Goal: Information Seeking & Learning: Learn about a topic

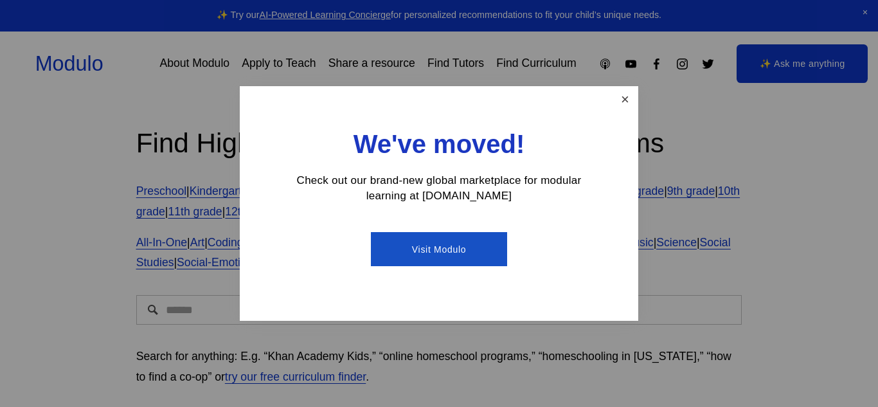
click at [633, 107] on link "Close" at bounding box center [625, 99] width 23 height 23
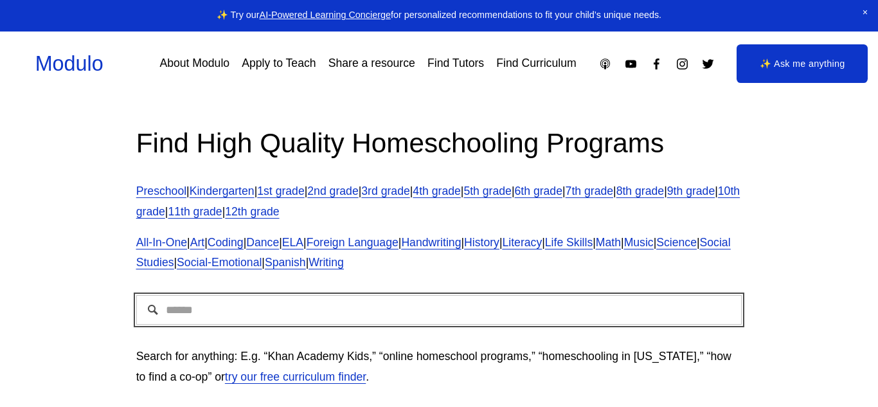
click at [625, 304] on input "Search" at bounding box center [439, 310] width 606 height 30
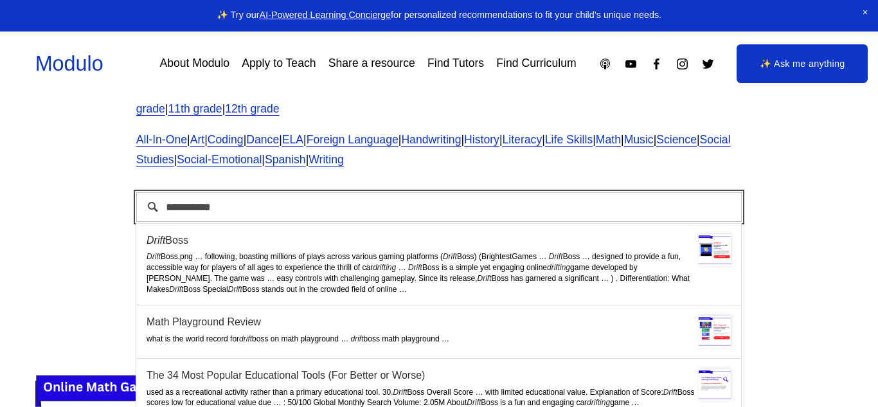
scroll to position [105, 0]
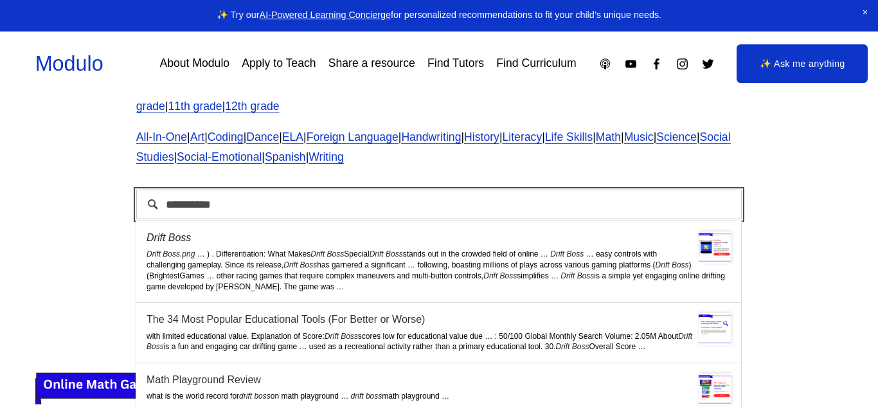
type input "**********"
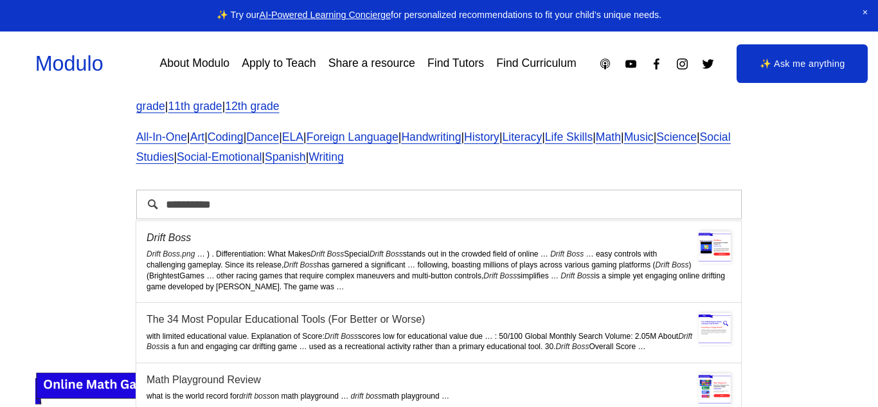
click at [613, 268] on span "following, boasting millions of plays across various gaming platforms ( Drift B…" at bounding box center [419, 270] width 545 height 20
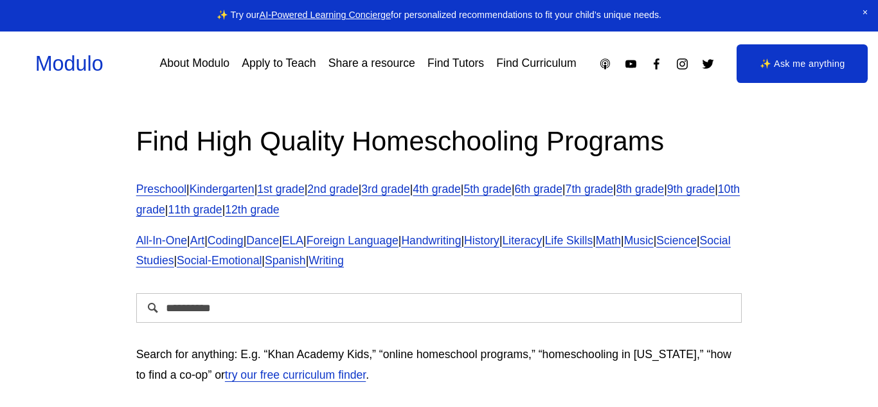
scroll to position [0, 0]
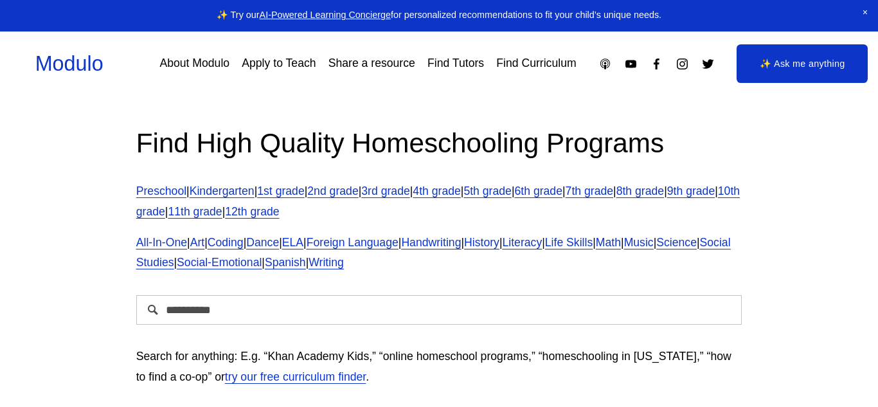
click at [563, 196] on link "6th grade" at bounding box center [539, 191] width 48 height 13
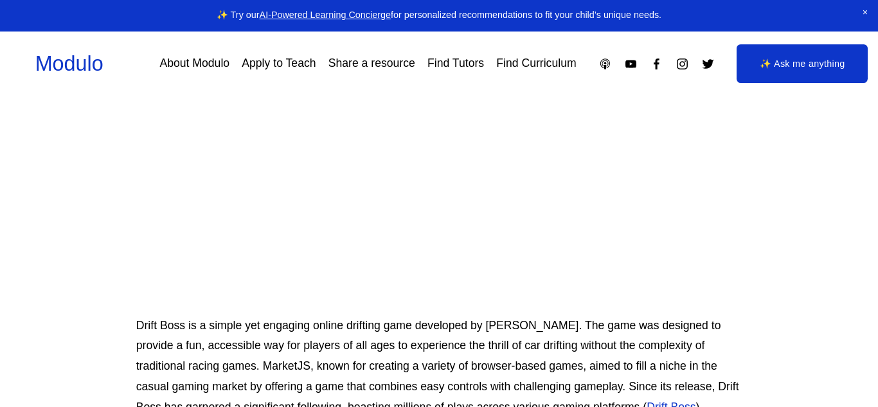
scroll to position [282, 0]
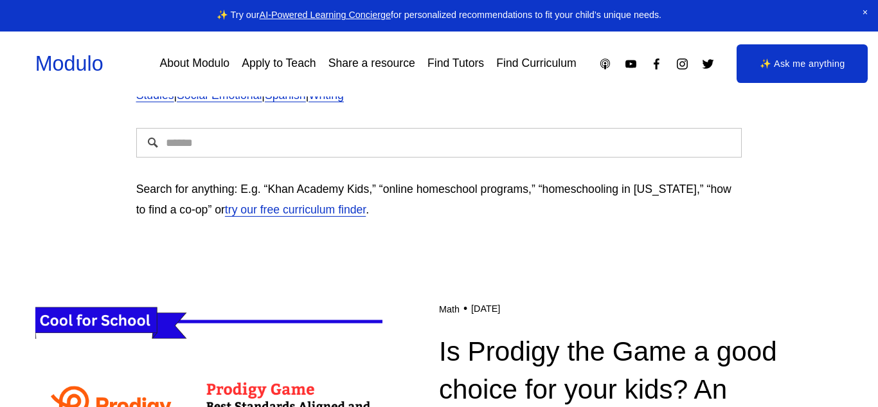
scroll to position [190, 0]
